Goal: Check status: Check status

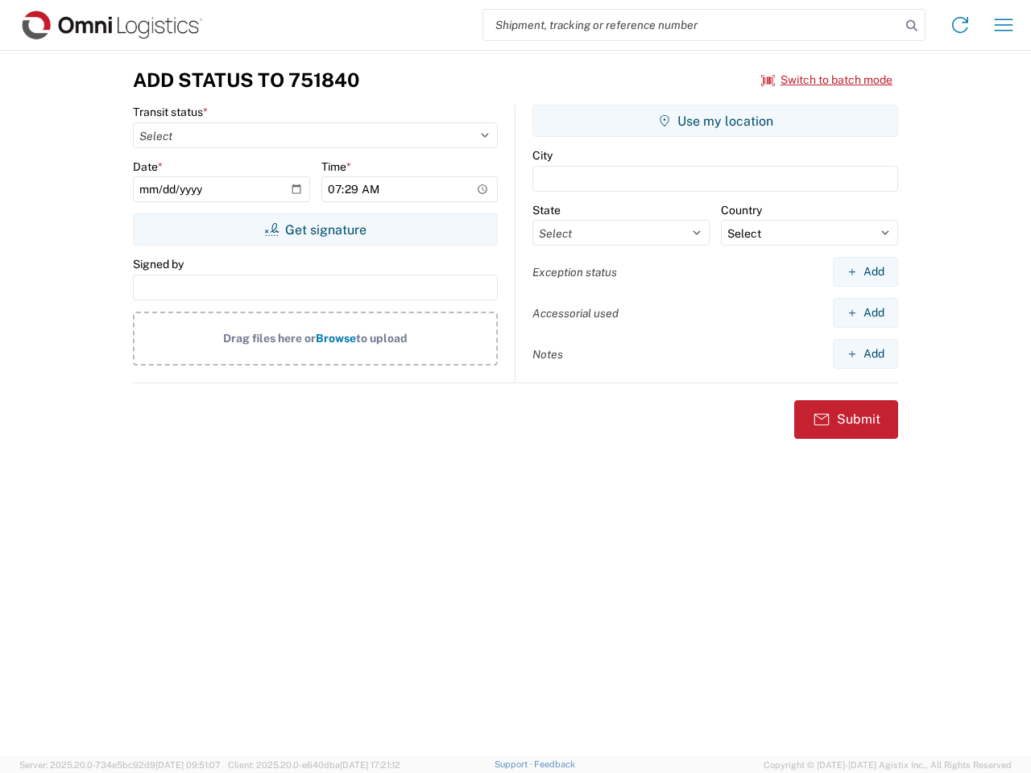
click at [692, 25] on input "search" at bounding box center [691, 25] width 417 height 31
click at [912, 26] on icon at bounding box center [912, 26] width 23 height 23
click at [960, 25] on icon at bounding box center [960, 25] width 26 height 26
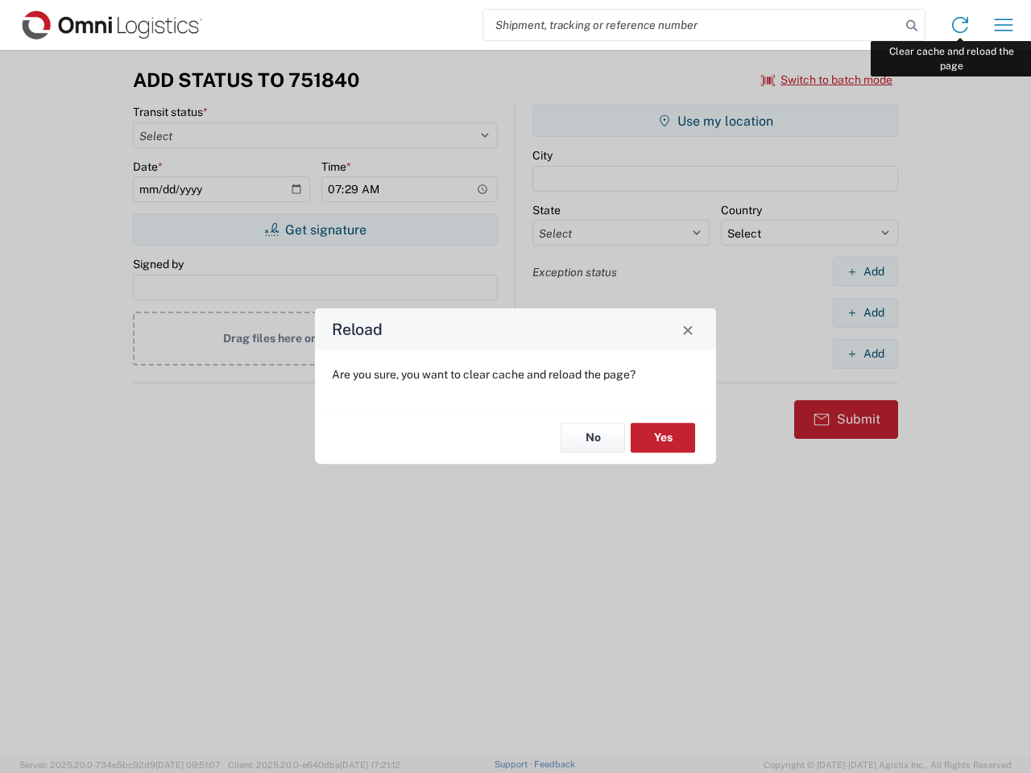
click at [1004, 25] on div "Reload Are you sure, you want to clear cache and reload the page? No Yes" at bounding box center [515, 386] width 1031 height 773
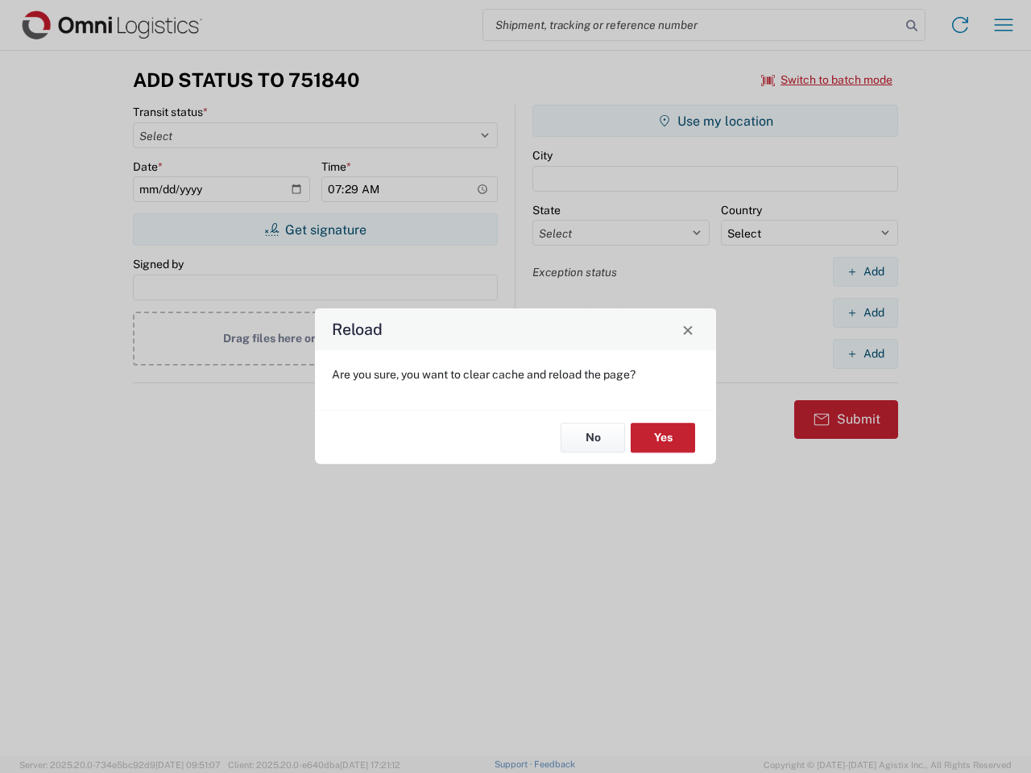
click at [827, 80] on div "Reload Are you sure, you want to clear cache and reload the page? No Yes" at bounding box center [515, 386] width 1031 height 773
click at [315, 230] on div "Reload Are you sure, you want to clear cache and reload the page? No Yes" at bounding box center [515, 386] width 1031 height 773
click at [715, 121] on div "Reload Are you sure, you want to clear cache and reload the page? No Yes" at bounding box center [515, 386] width 1031 height 773
click at [865, 271] on div "Reload Are you sure, you want to clear cache and reload the page? No Yes" at bounding box center [515, 386] width 1031 height 773
click at [865, 313] on div "Reload Are you sure, you want to clear cache and reload the page? No Yes" at bounding box center [515, 386] width 1031 height 773
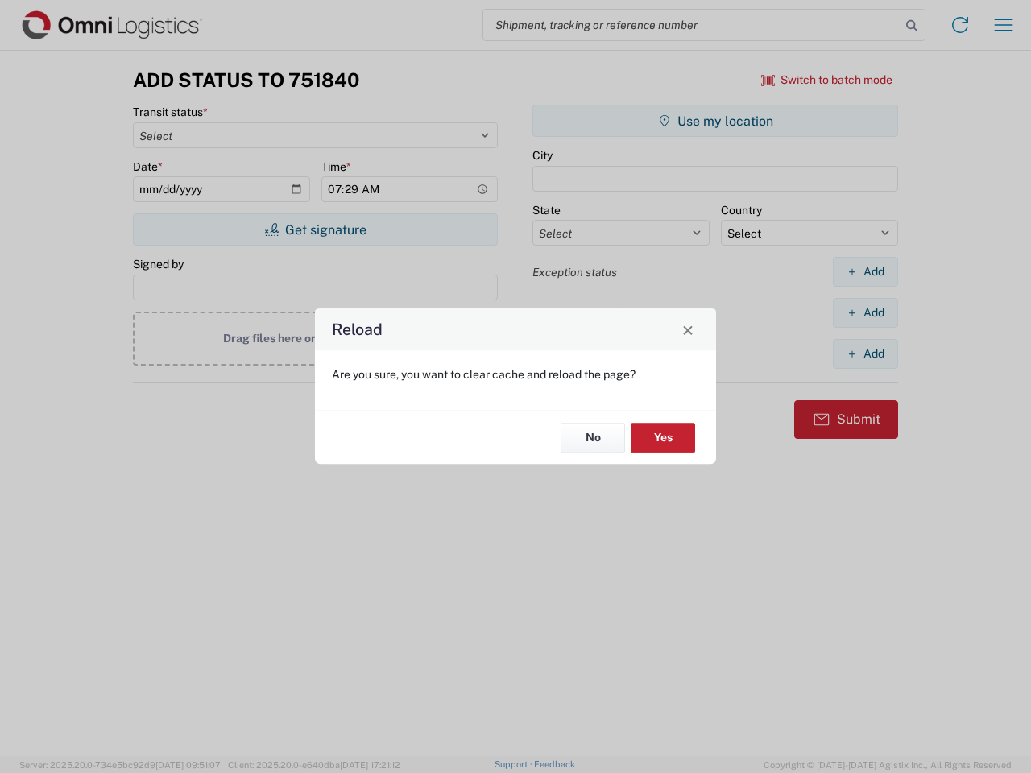
click at [865, 354] on div "Reload Are you sure, you want to clear cache and reload the page? No Yes" at bounding box center [515, 386] width 1031 height 773
